Goal: Check status: Check status

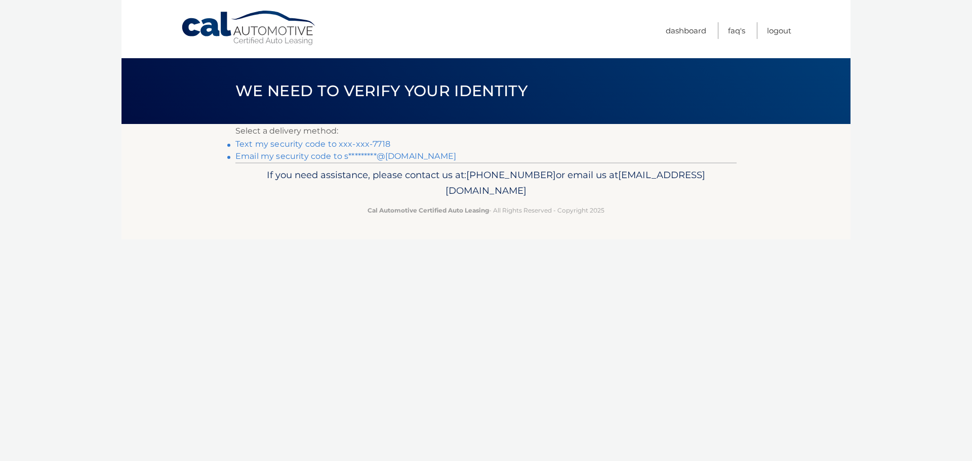
click at [375, 138] on li "Text my security code to xxx-xxx-7718" at bounding box center [485, 144] width 501 height 12
click at [375, 140] on link "Text my security code to xxx-xxx-7718" at bounding box center [312, 144] width 155 height 10
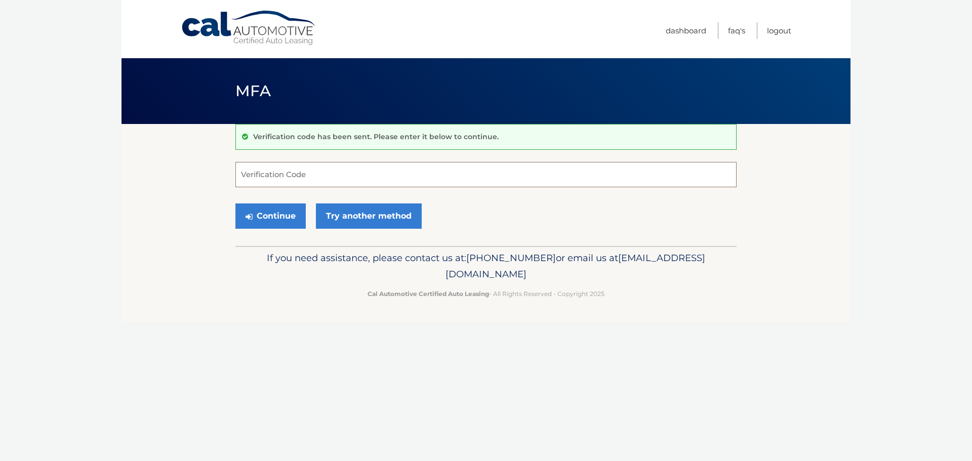
click at [632, 169] on input "Verification Code" at bounding box center [485, 174] width 501 height 25
type input "213383"
click at [286, 224] on button "Continue" at bounding box center [270, 215] width 70 height 25
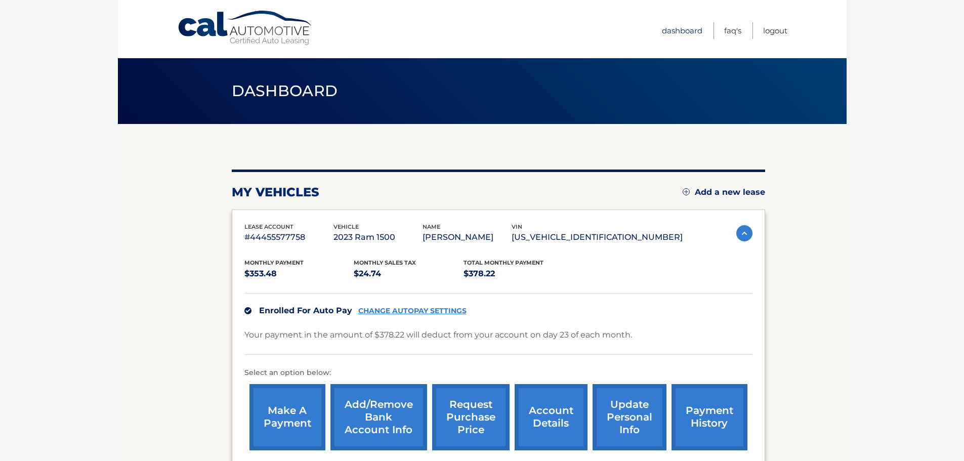
click at [697, 33] on link "Dashboard" at bounding box center [682, 30] width 40 height 17
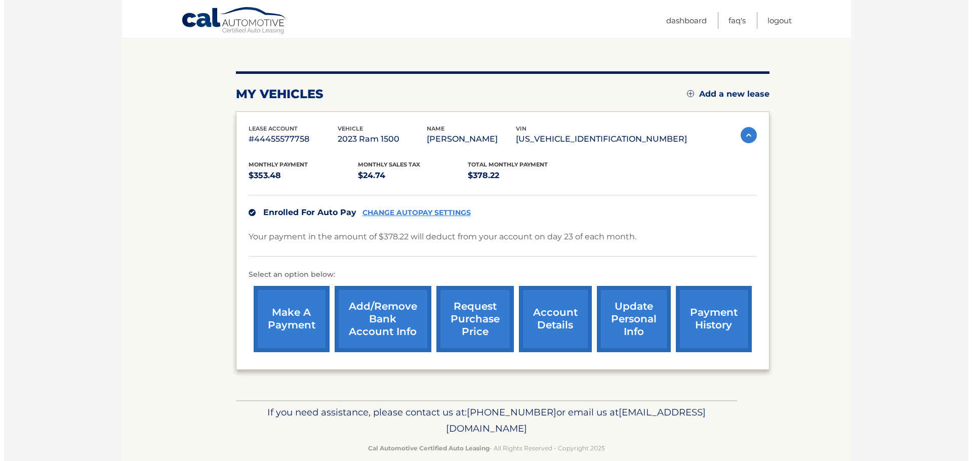
scroll to position [114, 0]
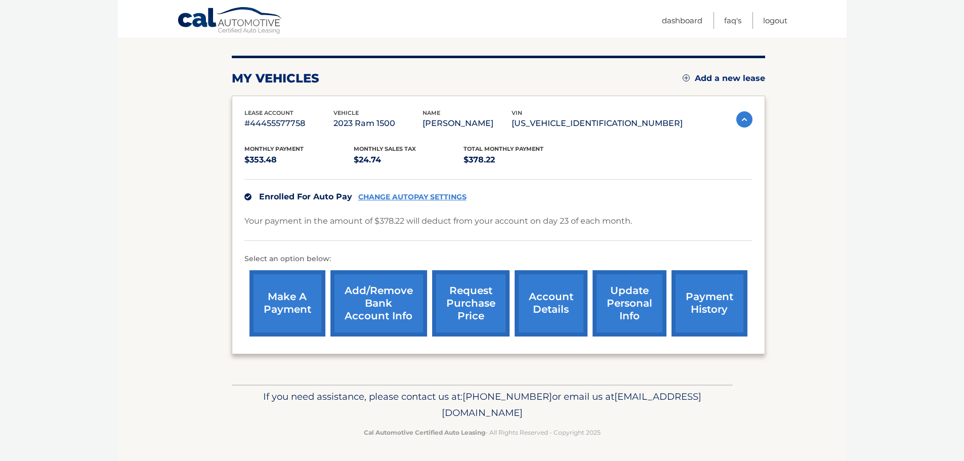
click at [480, 312] on link "request purchase price" at bounding box center [470, 303] width 77 height 66
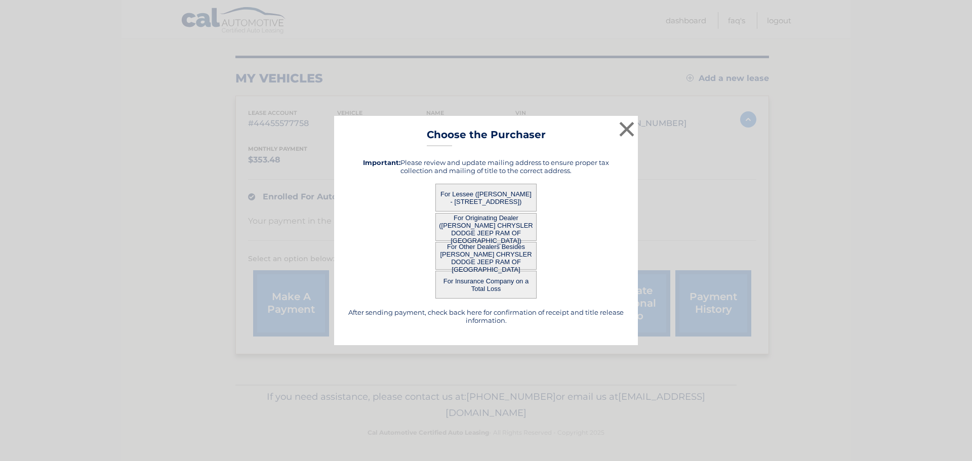
click at [530, 252] on button "For Other Dealers Besides ARRIGO CHRYSLER DODGE JEEP RAM OF WEST PALM BEACH" at bounding box center [485, 256] width 101 height 28
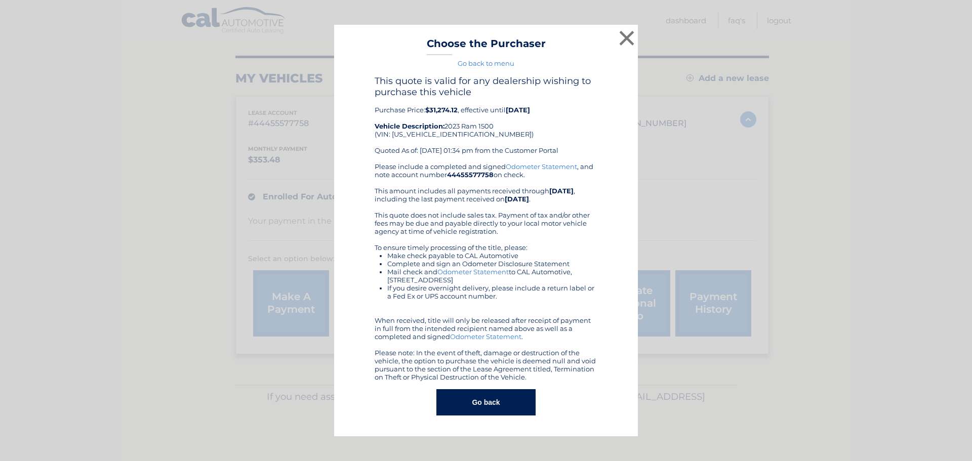
click at [504, 397] on button "Go back" at bounding box center [485, 402] width 99 height 26
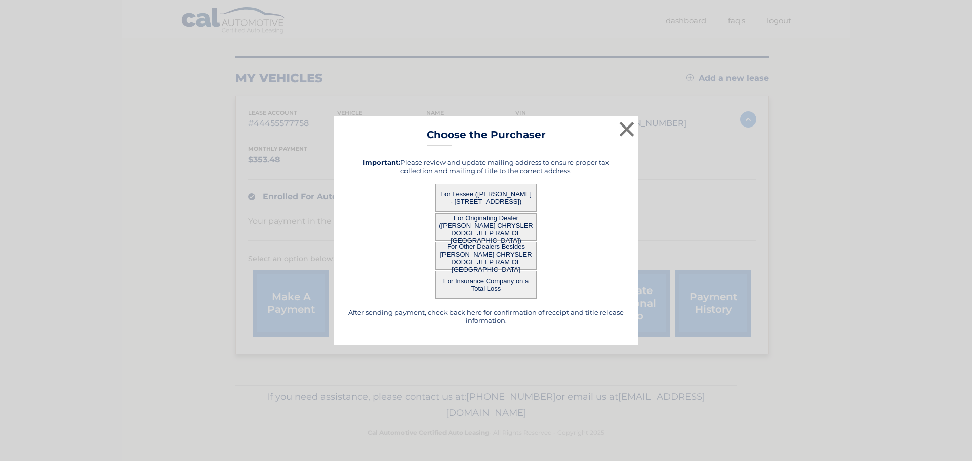
click at [498, 219] on button "For Originating Dealer (ARRIGO CHRYSLER DODGE JEEP RAM OF WEST PALM BEACH)" at bounding box center [485, 227] width 101 height 28
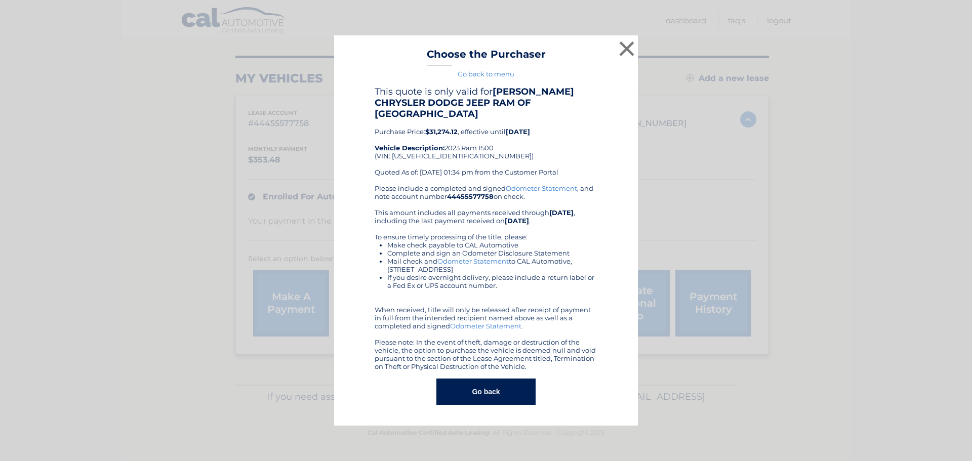
click at [495, 388] on button "Go back" at bounding box center [485, 392] width 99 height 26
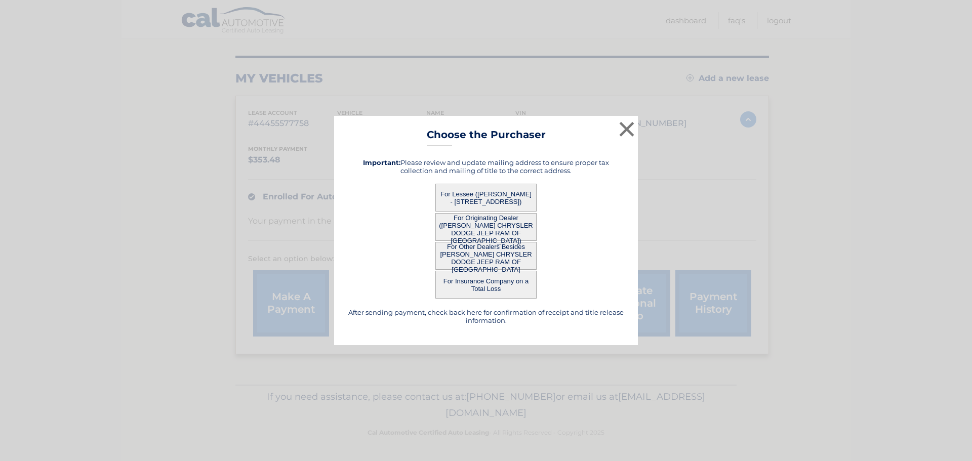
click at [498, 202] on button "For Lessee (SEAN CANNON - 4511 WOKKER DR, , LAKE WORTH, FL 33467)" at bounding box center [485, 198] width 101 height 28
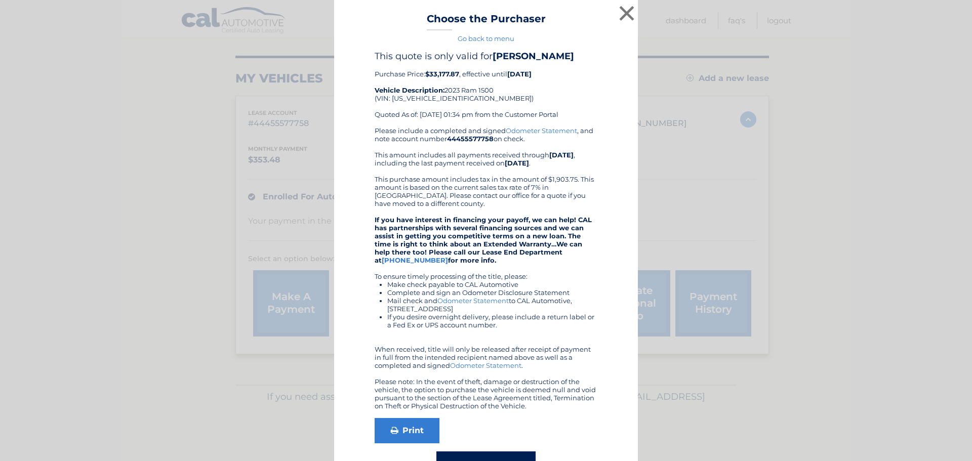
scroll to position [37, 0]
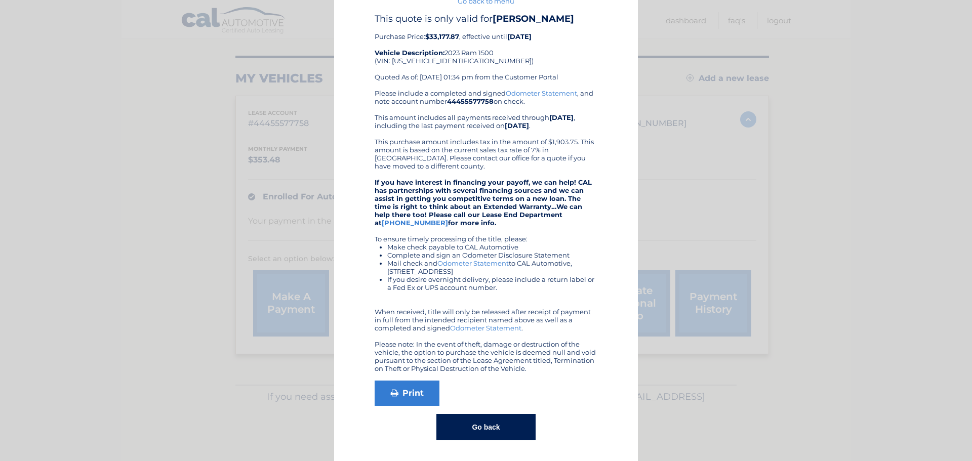
click at [524, 430] on button "Go back" at bounding box center [485, 427] width 99 height 26
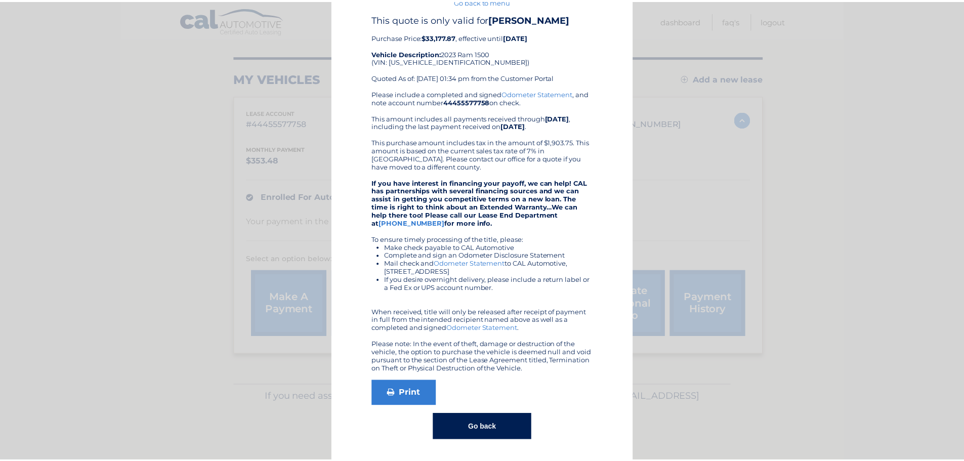
scroll to position [0, 0]
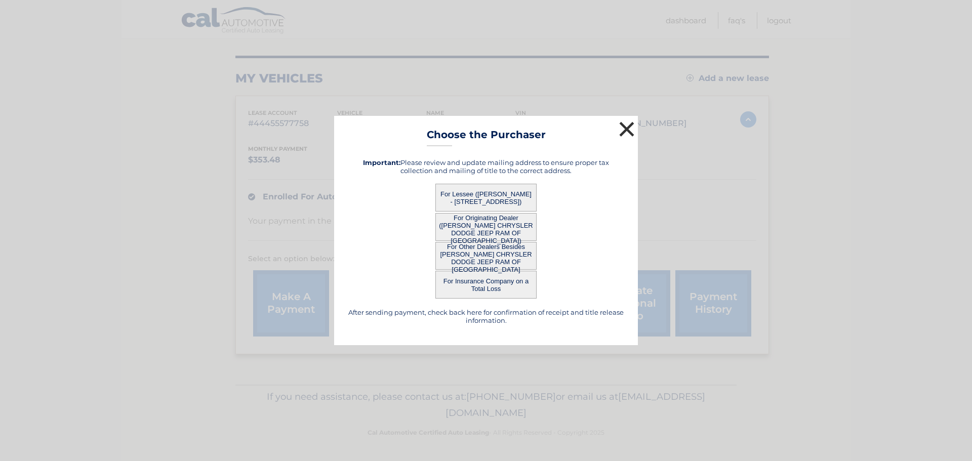
click at [622, 137] on button "×" at bounding box center [626, 129] width 20 height 20
